Goal: Task Accomplishment & Management: Use online tool/utility

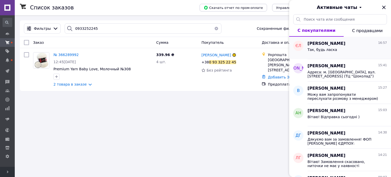
click at [331, 51] on span "Так, будь ласка" at bounding box center [323, 50] width 30 height 4
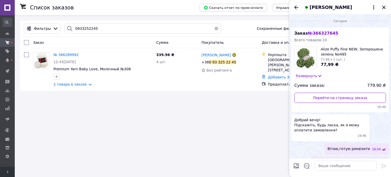
scroll to position [102, 0]
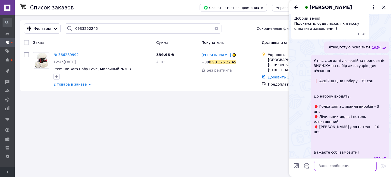
click at [326, 165] on textarea at bounding box center [345, 166] width 63 height 10
type textarea "Додали)"
paste textarea "Дякуємо вам за замовлення! ФОП [PERSON_NAME] ЄДРПОУ: [FINANCIAL_ID] IBAN: [FINA…"
type textarea "Дякуємо вам за замовлення! ФОП [PERSON_NAME] ЄДРПОУ: [FINANCIAL_ID] IBAN: [FINA…"
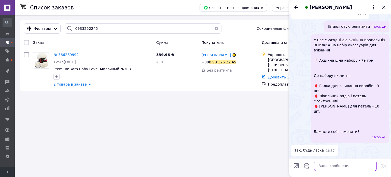
scroll to position [159, 0]
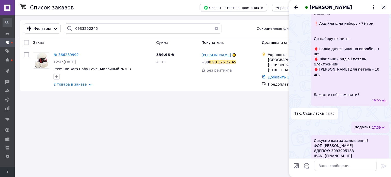
drag, startPoint x: 372, startPoint y: 135, endPoint x: 324, endPoint y: 135, distance: 47.9
click at [324, 135] on div "Дякуємо вам за замовлення! ФОП [PERSON_NAME] ЄДРПОУ: [FINANCIAL_ID] IBAN: [FINA…" at bounding box center [350, 156] width 78 height 42
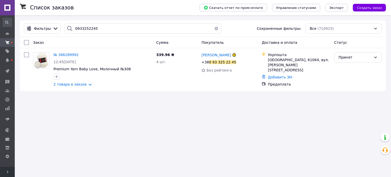
copy span "[FINANCIAL_ID]"
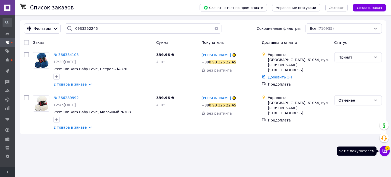
click at [384, 151] on icon at bounding box center [385, 151] width 4 height 4
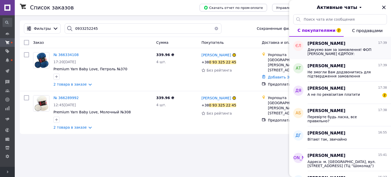
click at [332, 47] on div "Дякуємо вам за замовлення! ФОП [PERSON_NAME] ЄДРПОУ: [FINANCIAL_ID] IBAN: [FINA…" at bounding box center [347, 51] width 79 height 9
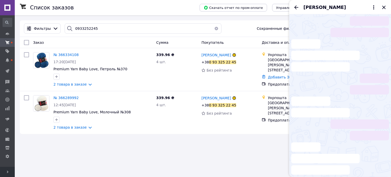
scroll to position [159, 0]
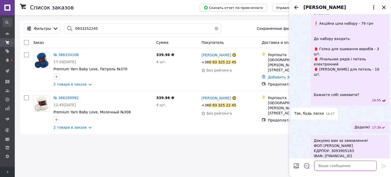
click at [342, 167] on textarea at bounding box center [345, 166] width 63 height 10
paste textarea "Дякуємо вам за замовлення! ФОП [PERSON_NAME] ЄДРПОУ: [FINANCIAL_ID] IBAN: [FINA…"
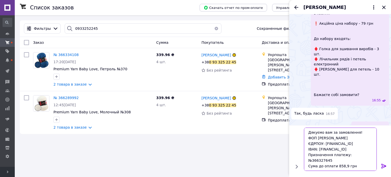
drag, startPoint x: 354, startPoint y: 169, endPoint x: 305, endPoint y: 161, distance: 49.5
click at [305, 161] on textarea "Дякуємо вам за замовлення! ФОП [PERSON_NAME] ЄДРПОУ: [FINANCIAL_ID] IBAN: [FINA…" at bounding box center [340, 149] width 73 height 43
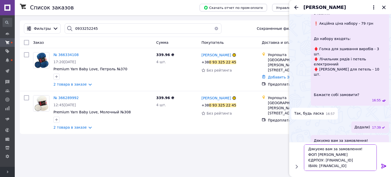
scroll to position [0, 0]
drag, startPoint x: 319, startPoint y: 157, endPoint x: 299, endPoint y: 145, distance: 23.8
click at [299, 143] on div "Дякуємо вам за замовлення! ФОП Боровик А.О. ЄДРПОУ: 3093905183 IBAN: UA49313399…" at bounding box center [340, 157] width 98 height 31
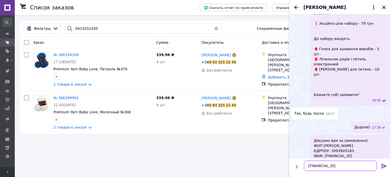
type textarea "[FINANCIAL_ID]"
click at [384, 168] on icon at bounding box center [384, 166] width 6 height 6
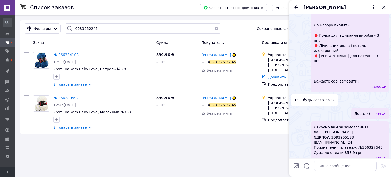
click at [293, 6] on div "[PERSON_NAME]" at bounding box center [340, 7] width 102 height 14
click at [295, 6] on icon "Назад" at bounding box center [296, 7] width 6 height 6
